Goal: Task Accomplishment & Management: Use online tool/utility

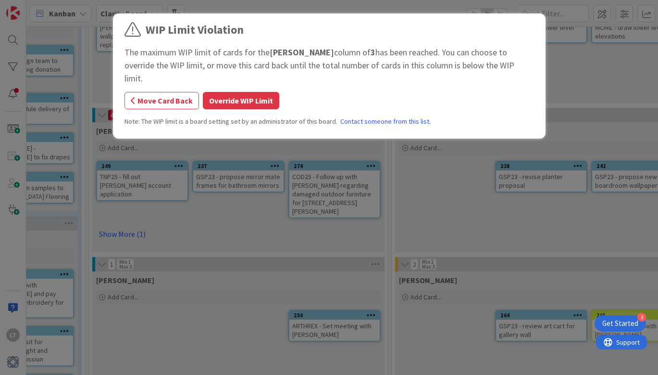
scroll to position [115, 444]
click at [231, 92] on button "Override WIP Limit" at bounding box center [241, 100] width 76 height 17
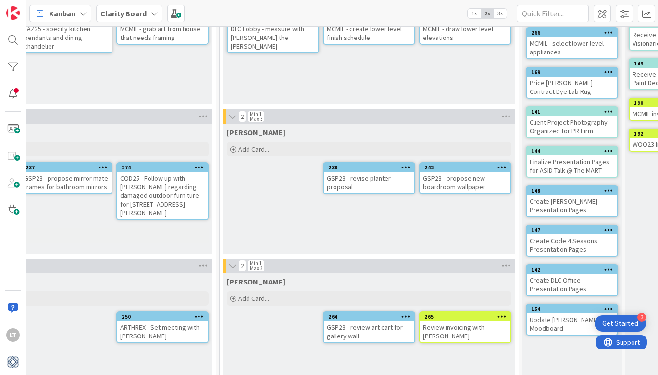
scroll to position [114, 617]
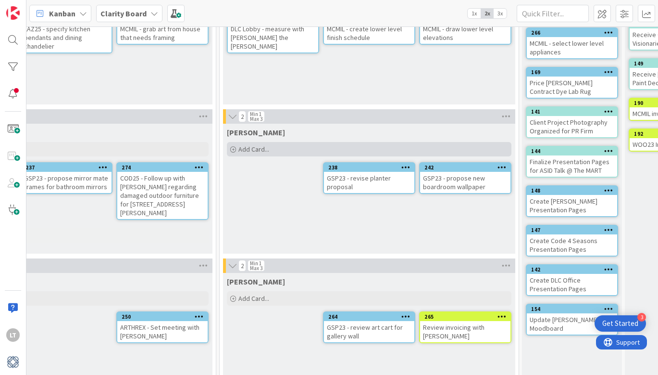
click at [259, 148] on span "Add Card..." at bounding box center [254, 149] width 31 height 9
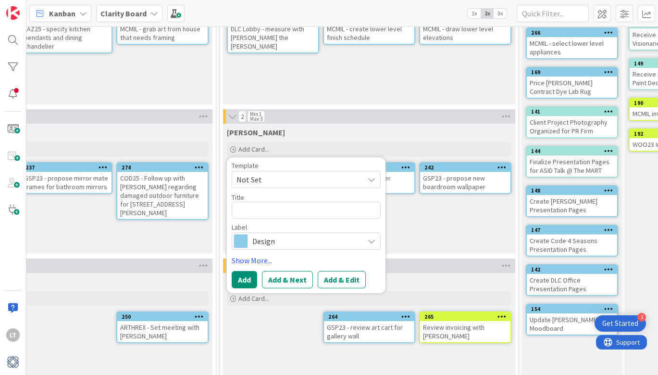
type textarea "x"
type textarea "R"
type textarea "x"
type textarea "RE"
type textarea "x"
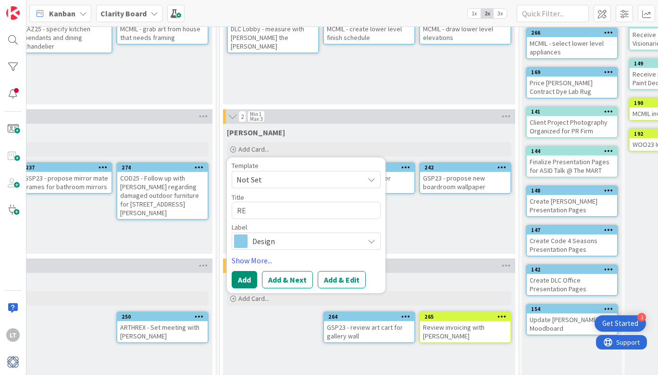
type textarea "REY"
type textarea "x"
type textarea "REYN"
type textarea "x"
type textarea "REYNO"
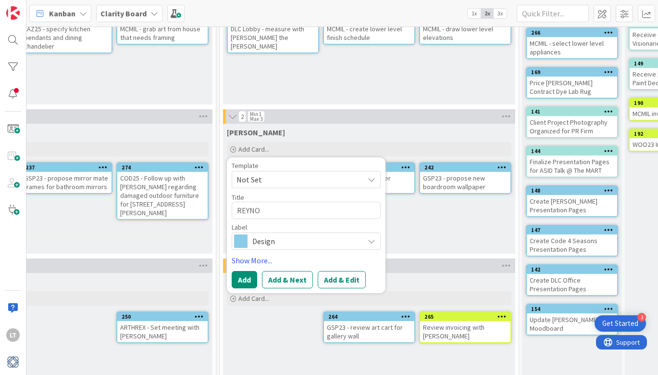
type textarea "x"
type textarea "REYNO"
type textarea "x"
type textarea "REYNO -"
type textarea "x"
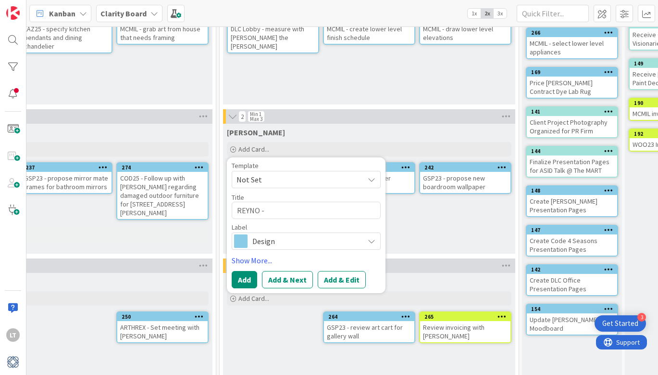
type textarea "REYNO -"
type textarea "x"
type textarea "REYNO - o"
type textarea "x"
type textarea "REYNO - or"
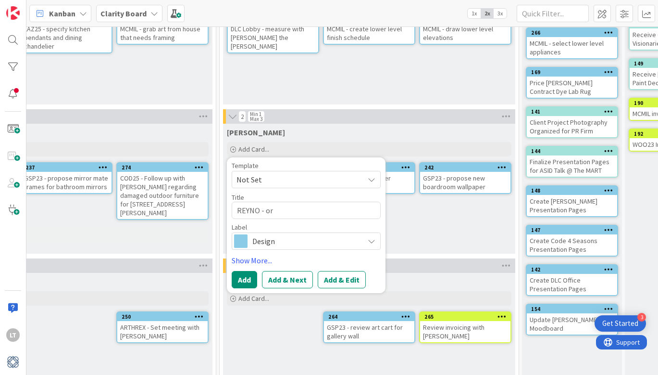
type textarea "x"
type textarea "REYNO - ord"
type textarea "x"
type textarea "[PERSON_NAME]"
type textarea "x"
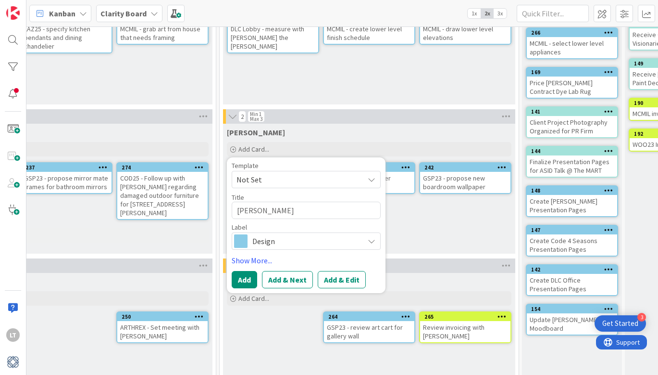
type textarea "REYNO - order"
type textarea "x"
type textarea "REYNO - order"
type textarea "x"
type textarea "REYNO - order n"
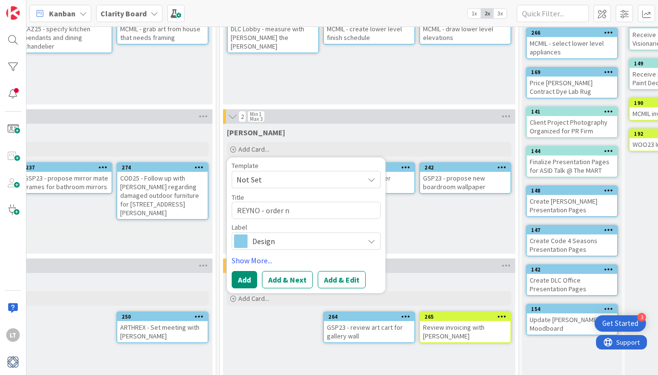
type textarea "x"
type textarea "REYNO - order ne"
type textarea "x"
type textarea "REYNO - order new"
type textarea "x"
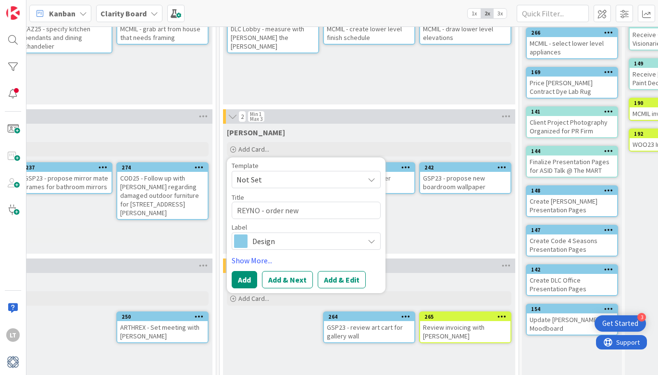
type textarea "REYNO - order new"
type textarea "x"
type textarea "REYNO - order new s"
type textarea "x"
type textarea "REYNO - order new si"
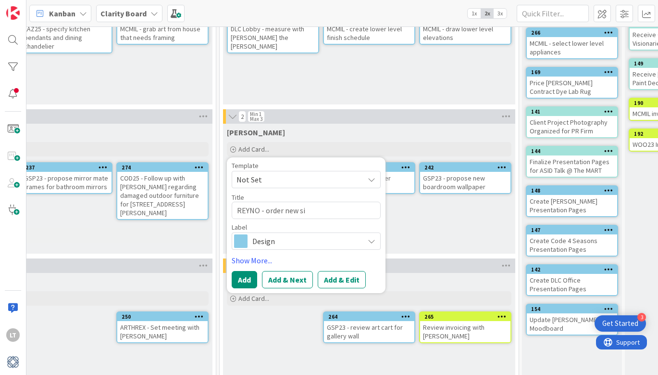
type textarea "x"
type textarea "REYNO - order new sid"
type textarea "x"
type textarea "REYNO - order new side"
type textarea "x"
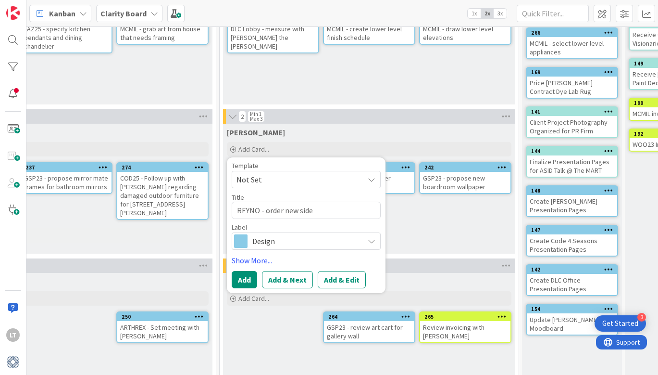
type textarea "REYNO - order new side"
type textarea "x"
type textarea "REYNO - order new side t"
type textarea "x"
type textarea "REYNO - order new side ta"
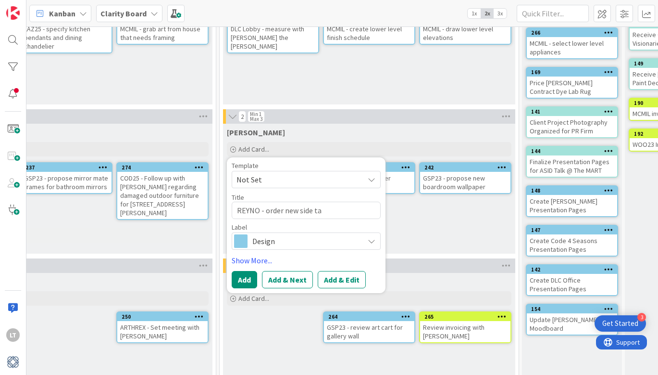
type textarea "x"
type textarea "REYNO - order new side tab"
type textarea "x"
type textarea "REYNO - order new side tabl"
type textarea "x"
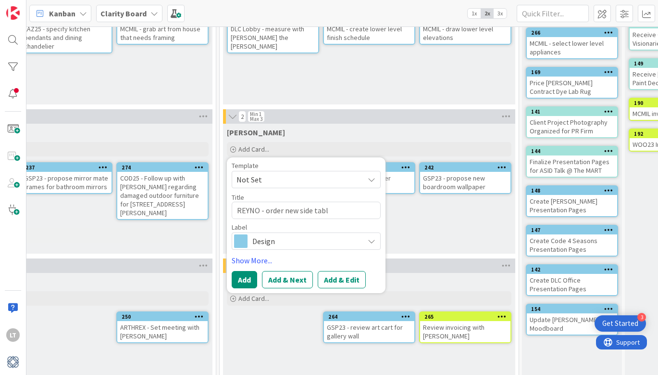
type textarea "REYNO - order new side table"
drag, startPoint x: 266, startPoint y: 210, endPoint x: 306, endPoint y: 212, distance: 40.4
click at [267, 210] on textarea "REYNO - order new side table" at bounding box center [306, 210] width 149 height 17
type textarea "x"
type textarea "REYNO - eorder new side table"
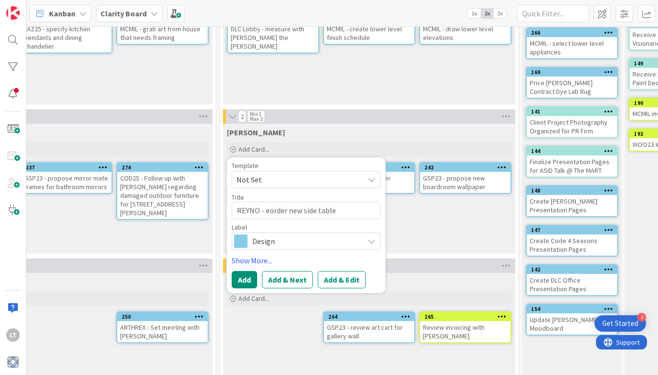
type textarea "x"
type textarea "REYNO - enorder new side table"
type textarea "x"
type textarea "REYNO - entorder new side table"
type textarea "x"
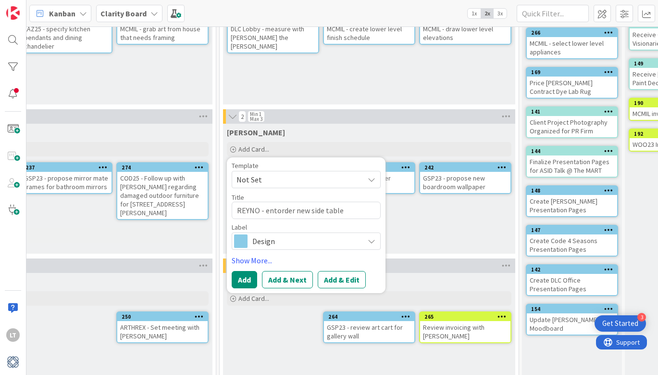
type textarea "REYNO - enteorder new side table"
type textarea "x"
type textarea "REYNO - enterorder new side table"
type textarea "x"
type textarea "REYNO - enter order new side table"
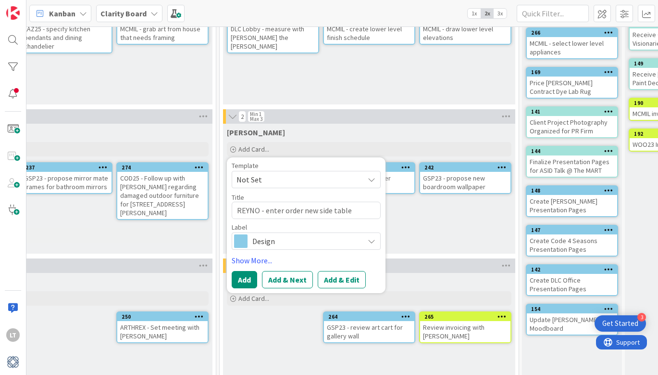
type textarea "x"
type textarea "REYNO - enter [PERSON_NAME] new side table"
type textarea "x"
type textarea "REYNO - enter order new side table"
type textarea "x"
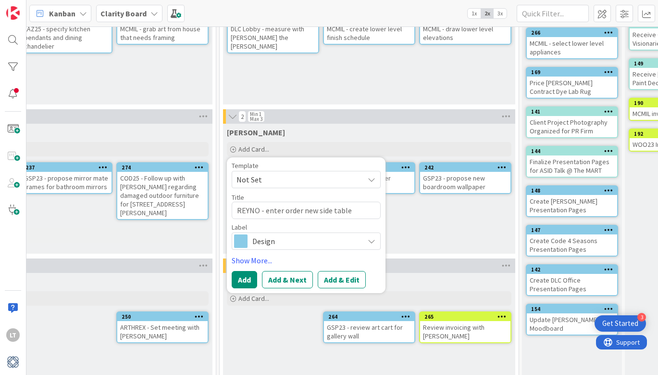
type textarea "[PERSON_NAME] - enter iorder new side table"
type textarea "x"
type textarea "REYNO - enter inorder new side table"
type textarea "x"
type textarea "[PERSON_NAME] - enter intorder new side table"
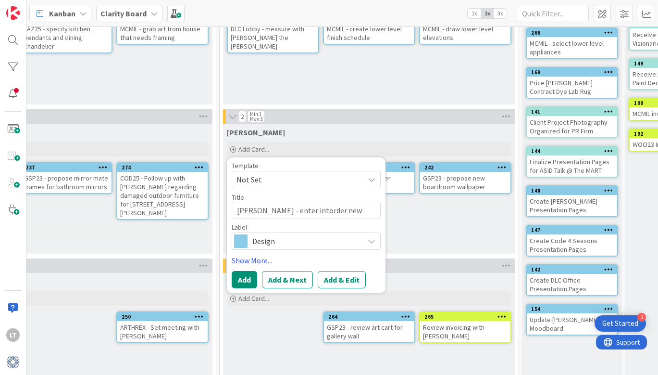
type textarea "x"
type textarea "[PERSON_NAME] - enter intoorder new side table"
type textarea "x"
type textarea "[PERSON_NAME] - enter into order new side table"
type textarea "x"
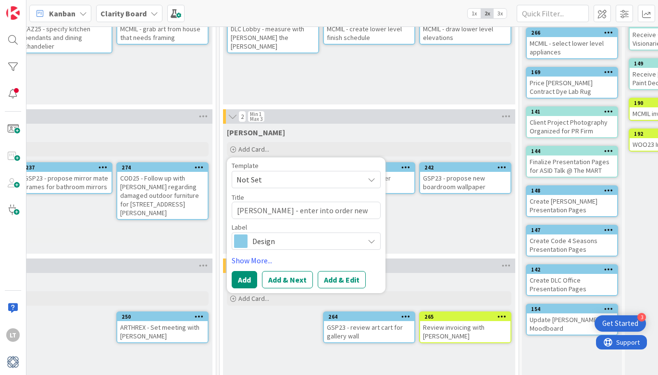
type textarea "[PERSON_NAME] - enter into aorder new side table"
type textarea "x"
type textarea "[PERSON_NAME] - enter into anorder new side table"
type textarea "x"
type textarea "[PERSON_NAME] - enter into aorder new side table"
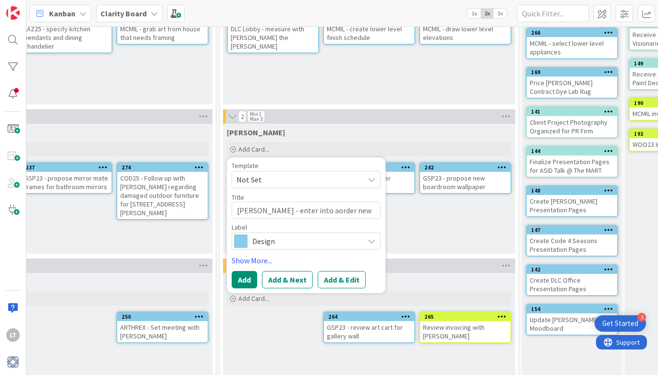
type textarea "x"
type textarea "[PERSON_NAME] - enter into order new side table"
type textarea "x"
type textarea "REYNO - enter into Dorder new side table"
type textarea "x"
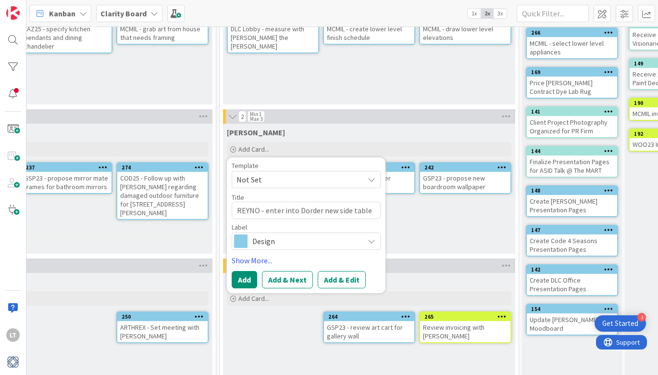
type textarea "[PERSON_NAME] - enter into DMorder new side table"
type textarea "x"
type textarea "REYNO - enter into DM order new side table"
type textarea "x"
type textarea "[PERSON_NAME] - enter into DM aorder new side table"
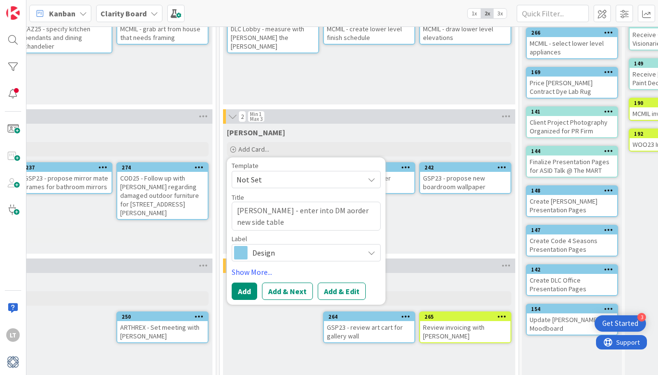
type textarea "x"
type textarea "[PERSON_NAME] - enter into DM anorder new side table"
type textarea "x"
type textarea "[PERSON_NAME] - enter into DM andorder new side table"
type textarea "x"
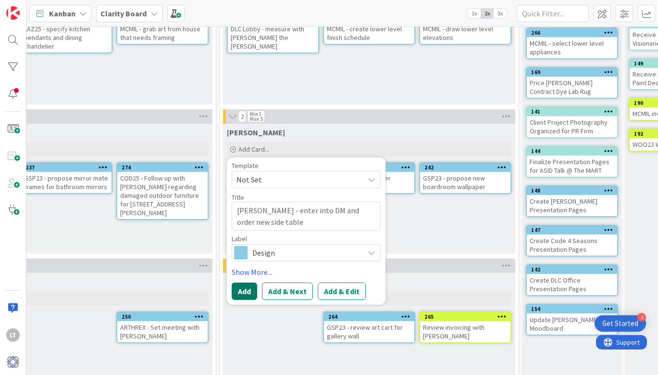
scroll to position [114, 616]
type textarea "[PERSON_NAME] - enter into DM and order new side table"
click at [247, 290] on button "Add" at bounding box center [244, 290] width 25 height 17
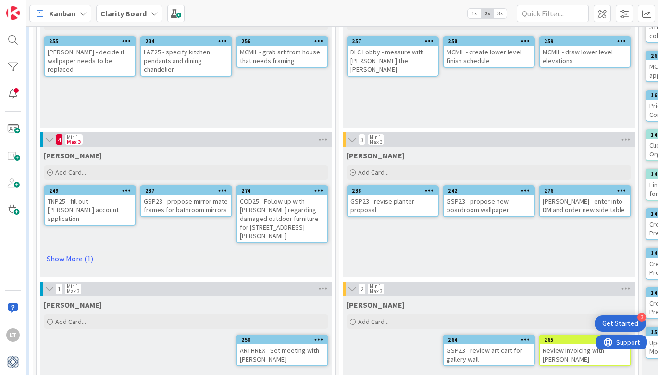
scroll to position [90, 492]
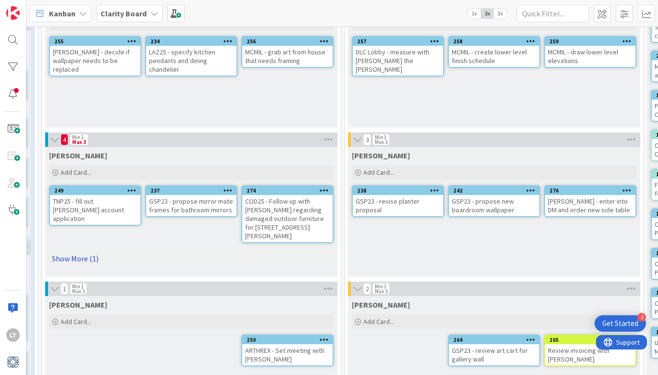
click at [82, 251] on link "Show More (1)" at bounding box center [191, 258] width 285 height 15
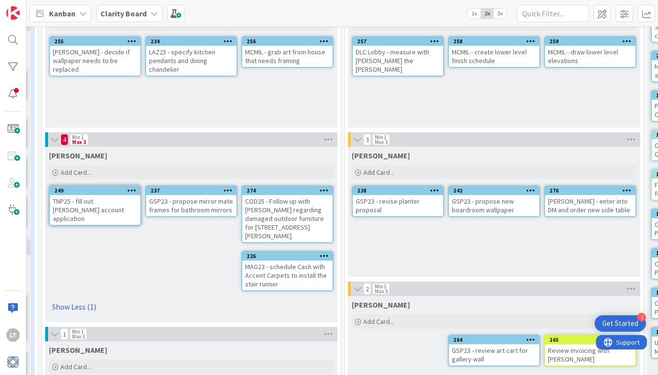
scroll to position [90, 466]
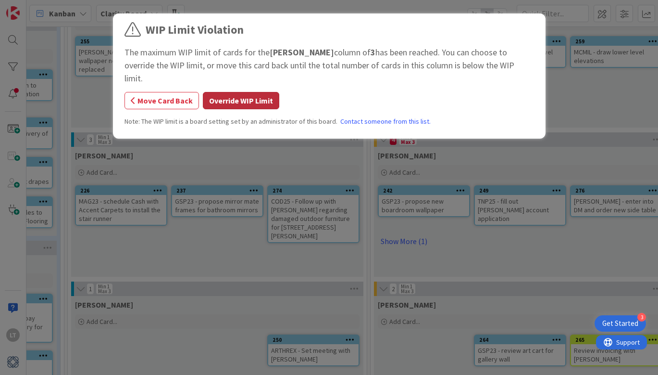
click at [233, 92] on button "Override WIP Limit" at bounding box center [241, 100] width 76 height 17
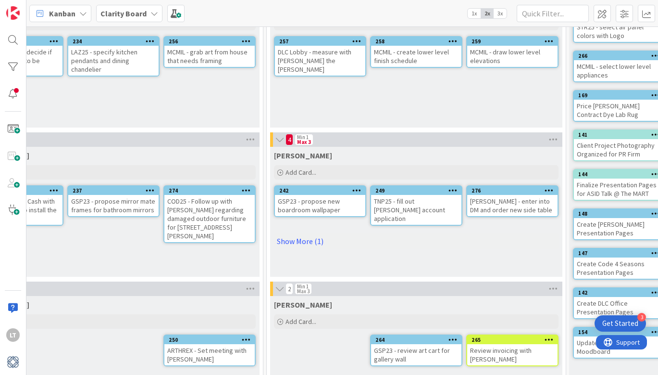
scroll to position [90, 570]
click at [306, 237] on link "Show More (1)" at bounding box center [416, 240] width 285 height 15
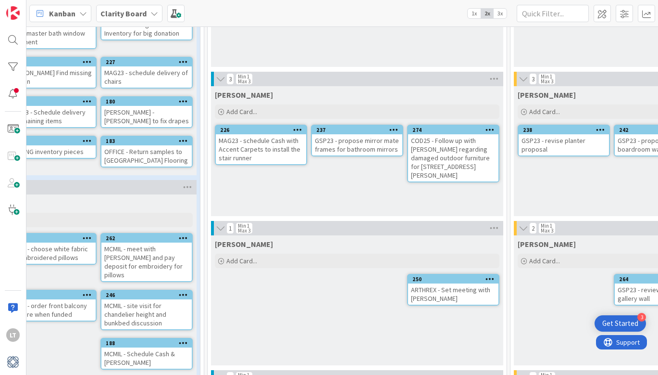
scroll to position [151, 325]
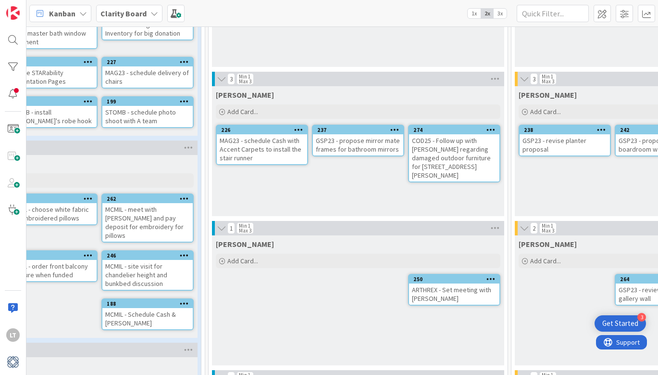
type textarea "x"
